Goal: Information Seeking & Learning: Check status

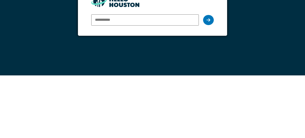
click at [153, 85] on input "email" at bounding box center [145, 82] width 108 height 11
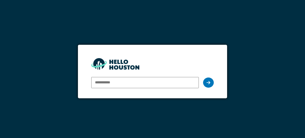
type input "**********"
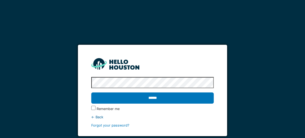
click at [160, 100] on input "******" at bounding box center [152, 98] width 123 height 11
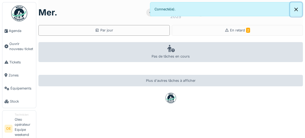
click at [295, 10] on button "Close" at bounding box center [296, 9] width 12 height 14
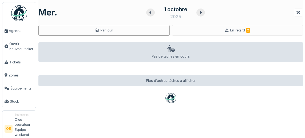
click at [237, 34] on div "En retard 2" at bounding box center [237, 30] width 131 height 11
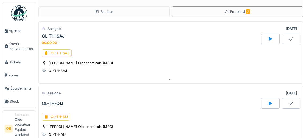
click at [19, 30] on span "Agenda" at bounding box center [21, 30] width 25 height 5
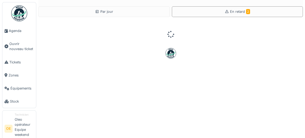
click at [24, 127] on li "Technicien Oleo opérateur Equipe weekend jour" at bounding box center [24, 129] width 19 height 32
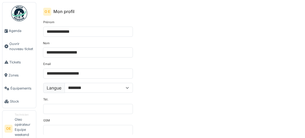
click at [25, 126] on li "Technicien Oleo opérateur Equipe weekend jour" at bounding box center [24, 129] width 19 height 32
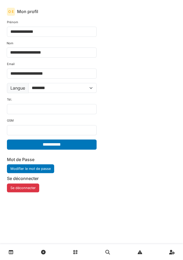
click at [31, 138] on button "Se déconnecter" at bounding box center [23, 188] width 32 height 9
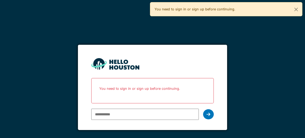
click at [151, 116] on input "email" at bounding box center [145, 114] width 108 height 11
type input "**********"
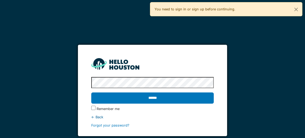
click at [172, 100] on input "******" at bounding box center [152, 98] width 123 height 11
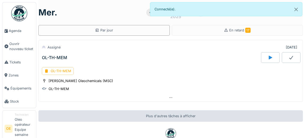
click at [17, 33] on span "Agenda" at bounding box center [21, 30] width 25 height 5
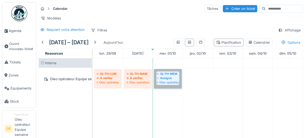
click at [174, 83] on link "OL-TH-MEM Assigné Oleo opérateur Equipe semaine matin" at bounding box center [168, 78] width 28 height 19
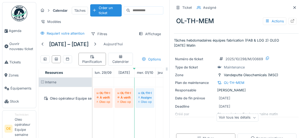
click at [292, 22] on div at bounding box center [293, 21] width 4 height 5
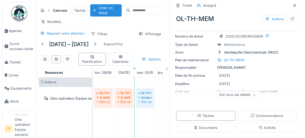
click at [252, 97] on div "Voir tous les détails" at bounding box center [238, 95] width 42 height 8
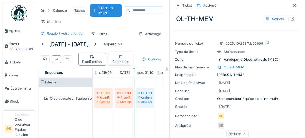
scroll to position [15, 0]
click at [237, 68] on div "OL-TH-MEM" at bounding box center [234, 67] width 21 height 5
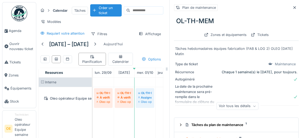
click at [233, 35] on div "Zones et équipements" at bounding box center [225, 34] width 47 height 7
click at [254, 107] on icon at bounding box center [254, 106] width 3 height 3
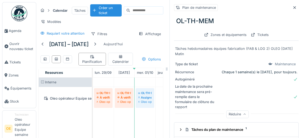
click at [208, 20] on div "OL-TH-MEM" at bounding box center [236, 21] width 125 height 14
click at [262, 37] on div "Tickets" at bounding box center [260, 34] width 22 height 7
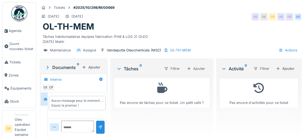
scroll to position [10, 0]
click at [183, 48] on div "OL-TH-MEM" at bounding box center [180, 50] width 21 height 5
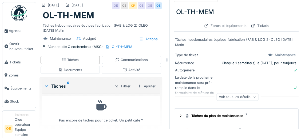
scroll to position [1, 0]
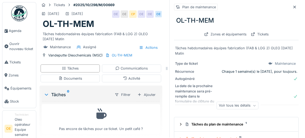
click at [201, 126] on div "Tâches du plan de maintenance 1" at bounding box center [238, 124] width 107 height 5
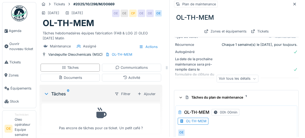
scroll to position [11, 0]
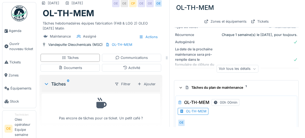
click at [257, 71] on div "Voir tous les détails" at bounding box center [238, 69] width 42 height 8
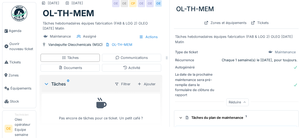
scroll to position [2, 0]
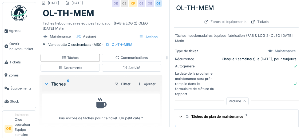
click at [258, 24] on div "Tickets" at bounding box center [260, 21] width 22 height 7
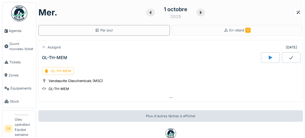
click at [54, 72] on div "OL-TH-MEM" at bounding box center [58, 71] width 32 height 8
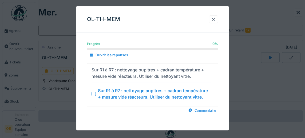
click at [215, 21] on div at bounding box center [213, 19] width 4 height 5
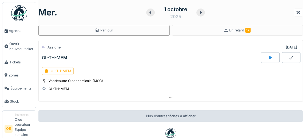
click at [13, 33] on span "Agenda" at bounding box center [21, 30] width 25 height 5
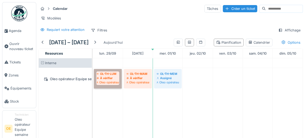
click at [113, 75] on link "OL-TH-LUM À vérifier Oleo opérateur Equipe semaine matin" at bounding box center [108, 78] width 28 height 19
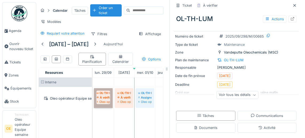
scroll to position [23, 0]
click at [254, 96] on icon at bounding box center [254, 95] width 3 height 3
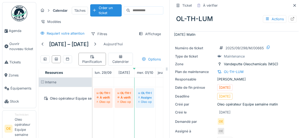
scroll to position [0, 0]
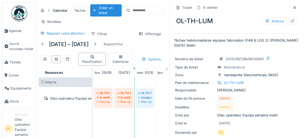
click at [293, 21] on icon at bounding box center [293, 20] width 4 height 3
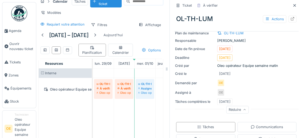
scroll to position [59, 0]
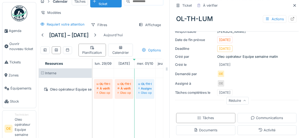
click at [243, 99] on div "Réduire" at bounding box center [237, 101] width 22 height 8
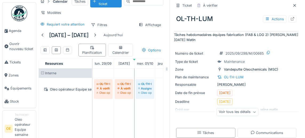
scroll to position [0, 0]
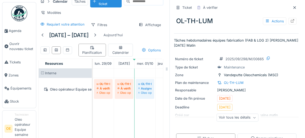
click at [17, 32] on span "Agenda" at bounding box center [21, 30] width 25 height 5
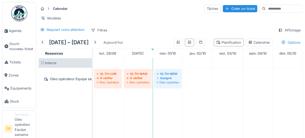
click at [97, 43] on div at bounding box center [95, 42] width 4 height 5
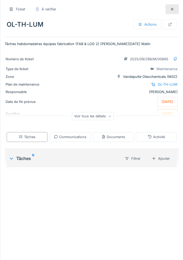
click at [169, 23] on icon at bounding box center [170, 24] width 4 height 3
click at [166, 87] on div "OL-TH-LUM" at bounding box center [168, 84] width 20 height 5
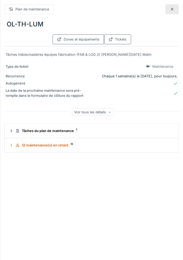
click at [64, 38] on div "Zones et équipements" at bounding box center [79, 39] width 52 height 10
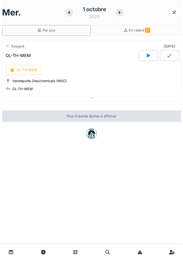
click at [19, 65] on div "OL-TH-MEM" at bounding box center [24, 70] width 36 height 10
